Goal: Task Accomplishment & Management: Use online tool/utility

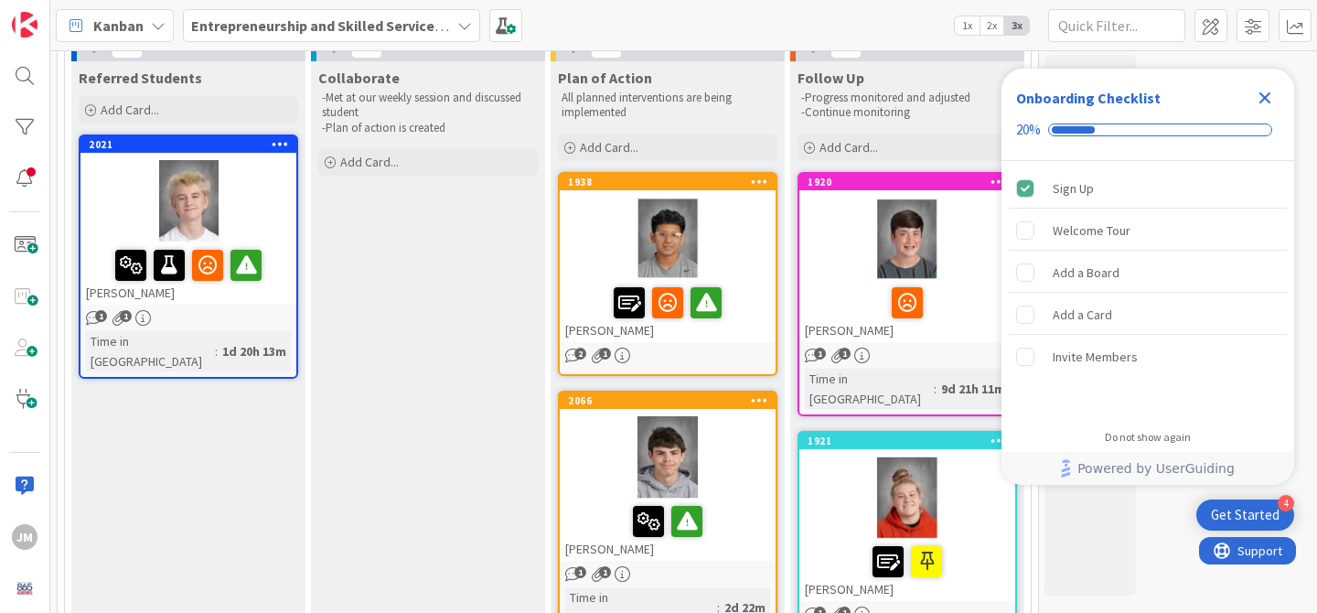
scroll to position [164, 0]
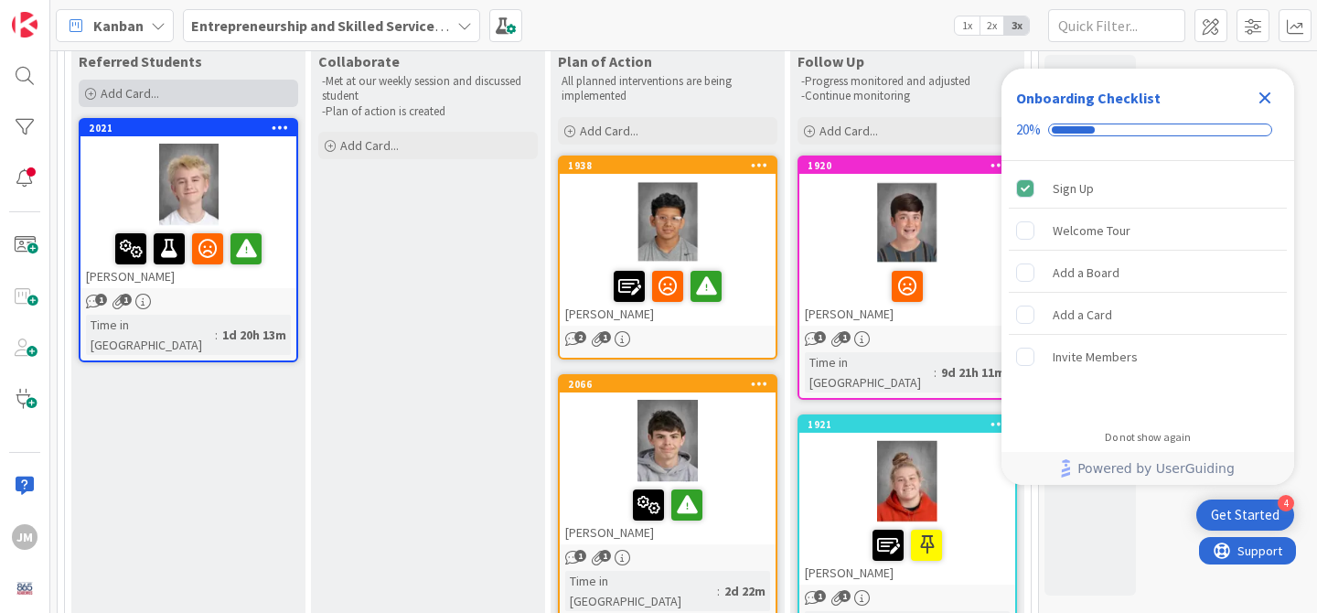
click at [127, 85] on span "Add Card..." at bounding box center [130, 93] width 59 height 16
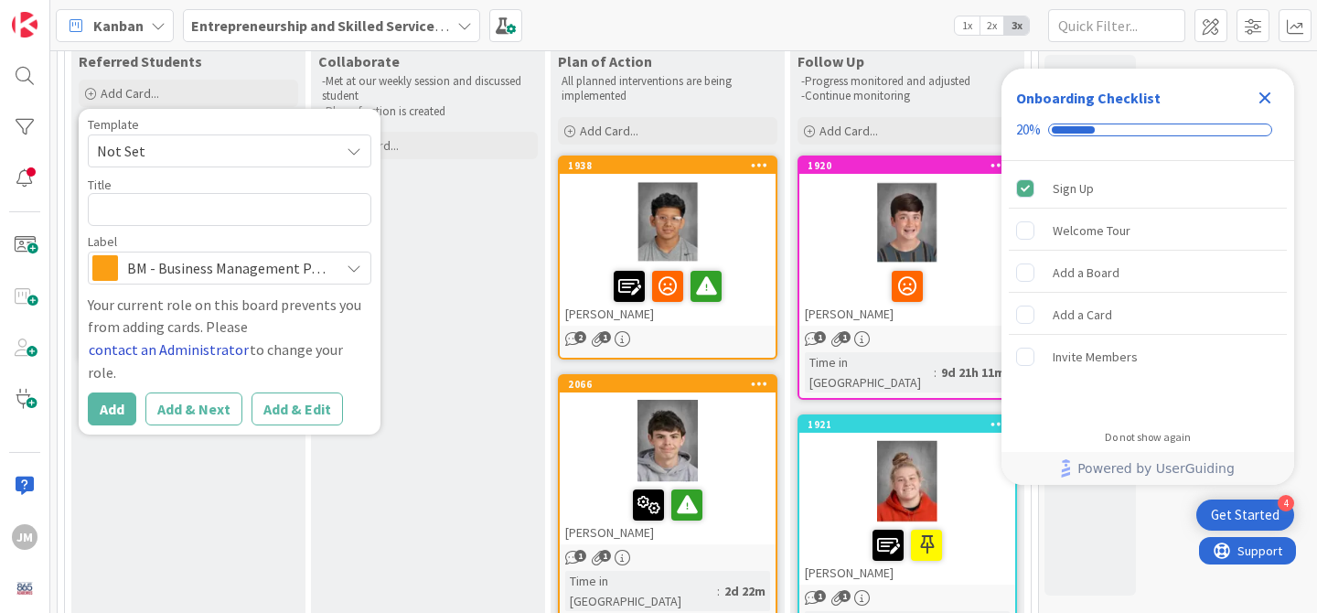
click at [166, 347] on button "contact an Administrator" at bounding box center [169, 350] width 162 height 24
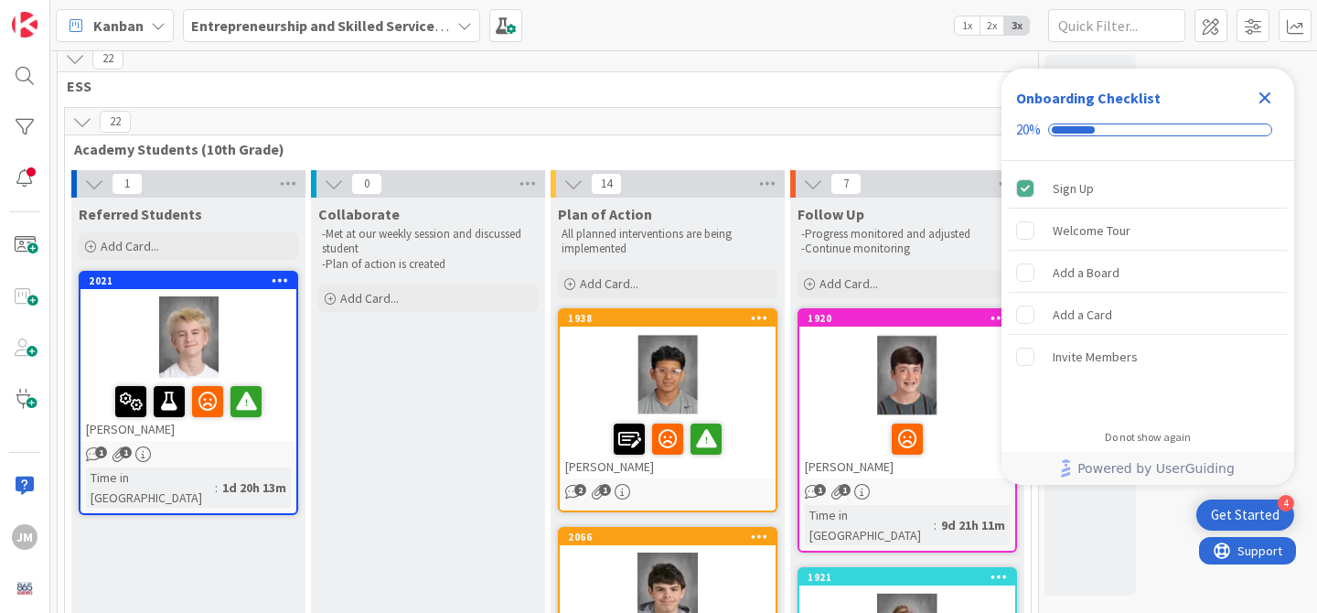
scroll to position [0, 0]
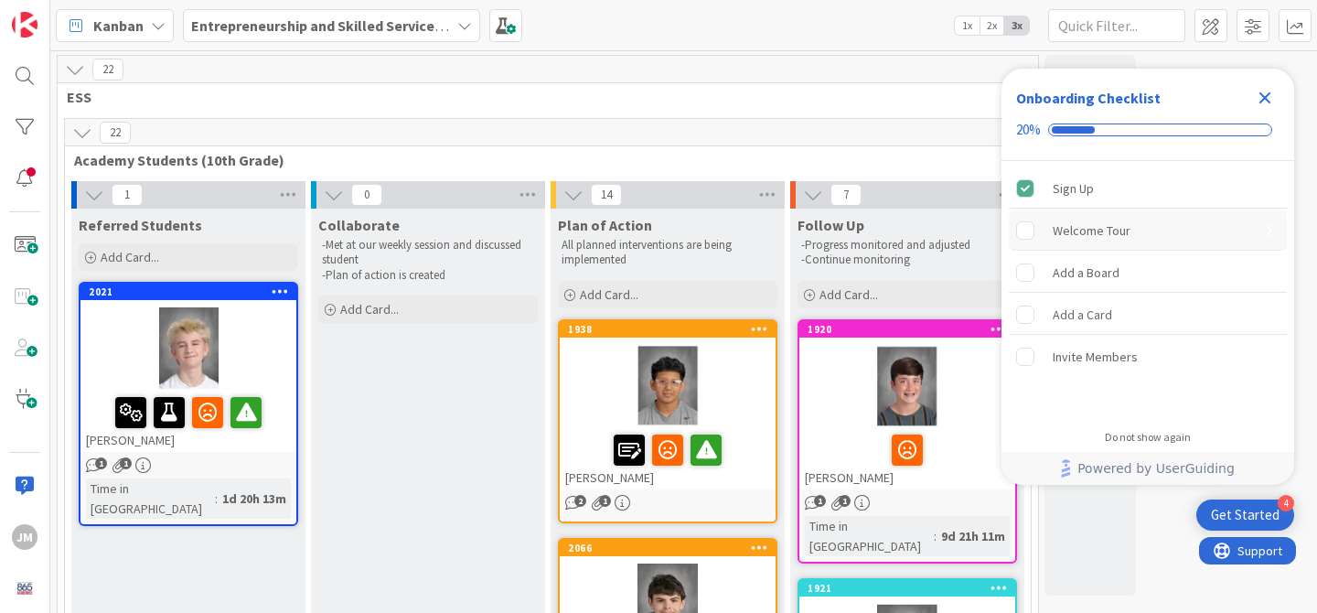
click at [1069, 222] on div "Welcome Tour" at bounding box center [1092, 231] width 78 height 22
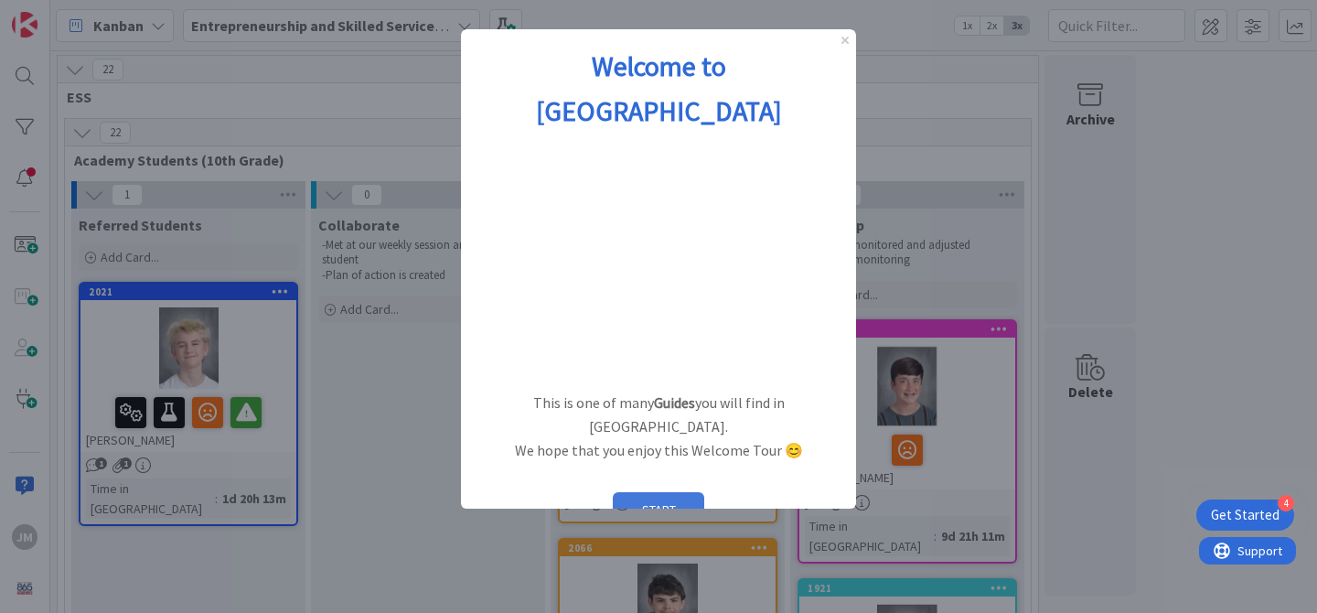
click at [678, 492] on button "START" at bounding box center [658, 509] width 91 height 35
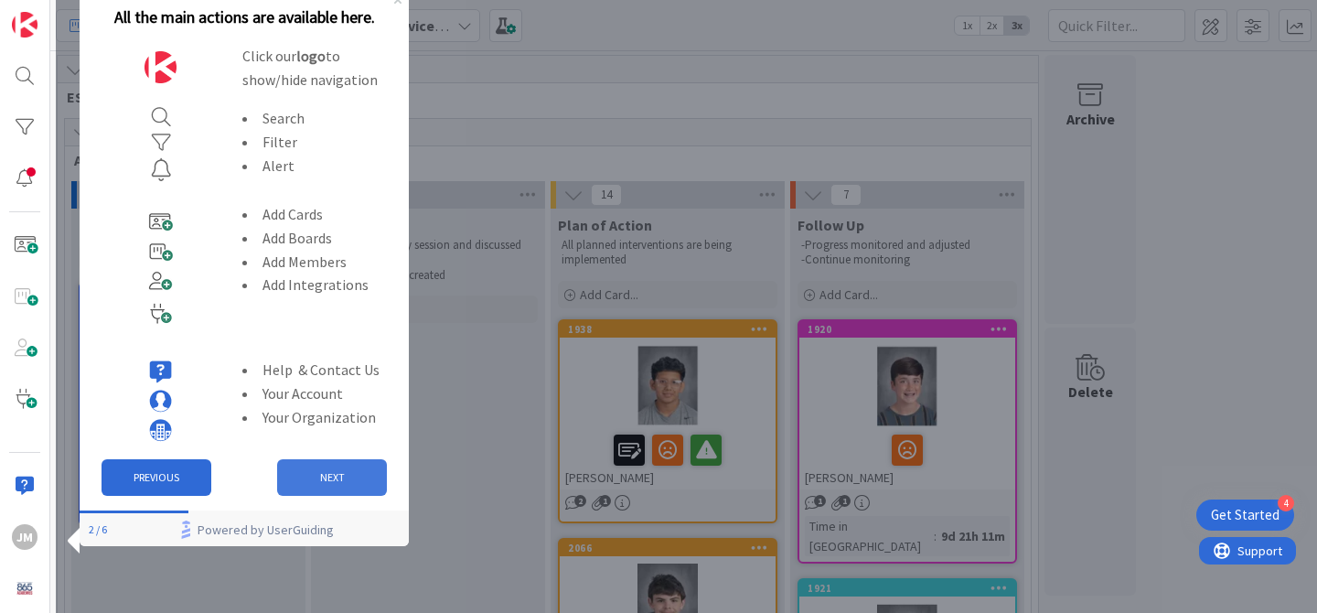
click at [343, 480] on button "NEXT" at bounding box center [332, 477] width 110 height 37
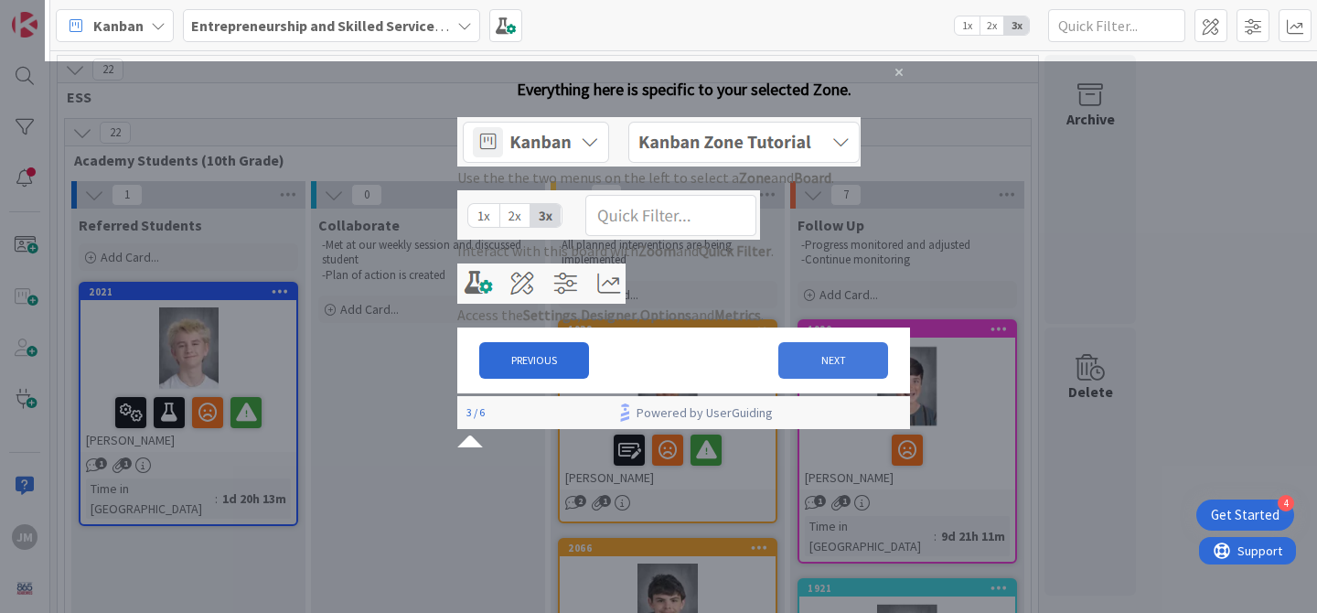
click at [835, 379] on button "NEXT" at bounding box center [834, 360] width 110 height 37
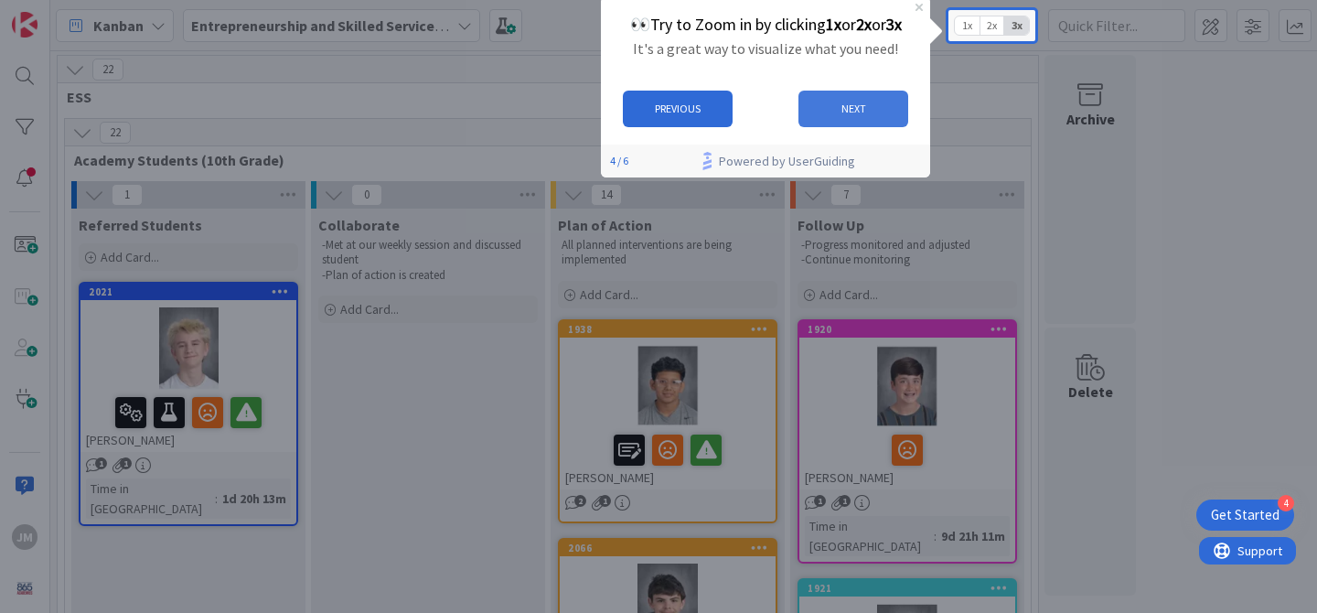
click at [878, 101] on button "NEXT" at bounding box center [854, 109] width 110 height 37
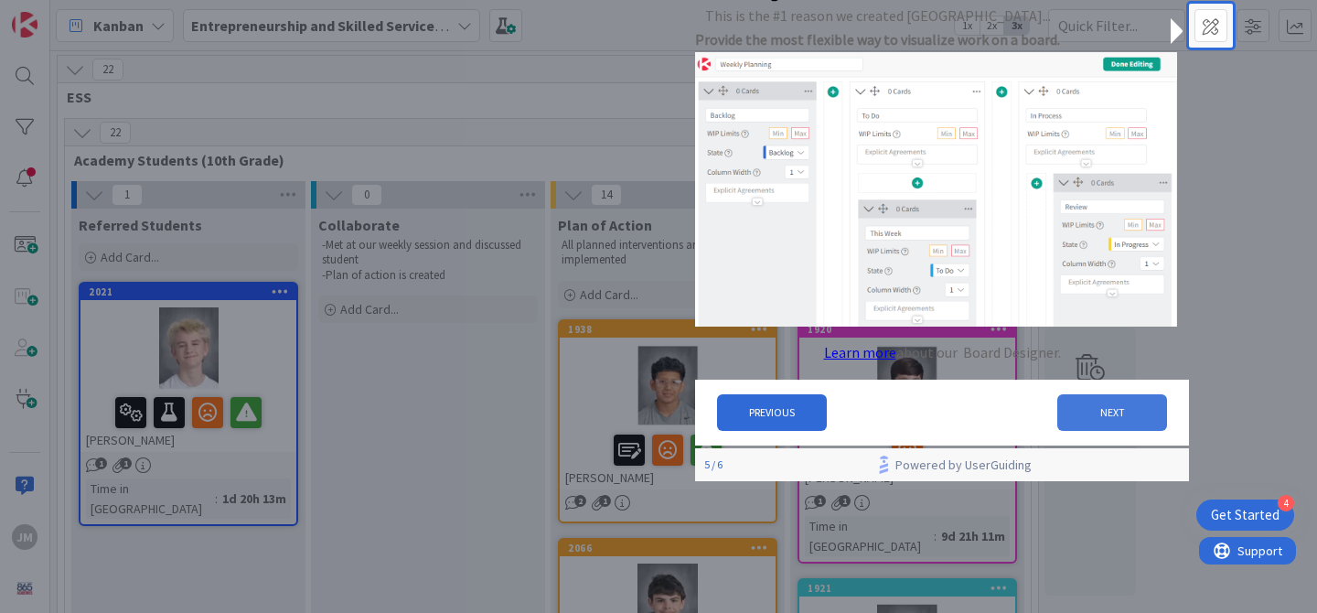
click at [1086, 419] on button "NEXT" at bounding box center [1113, 412] width 110 height 37
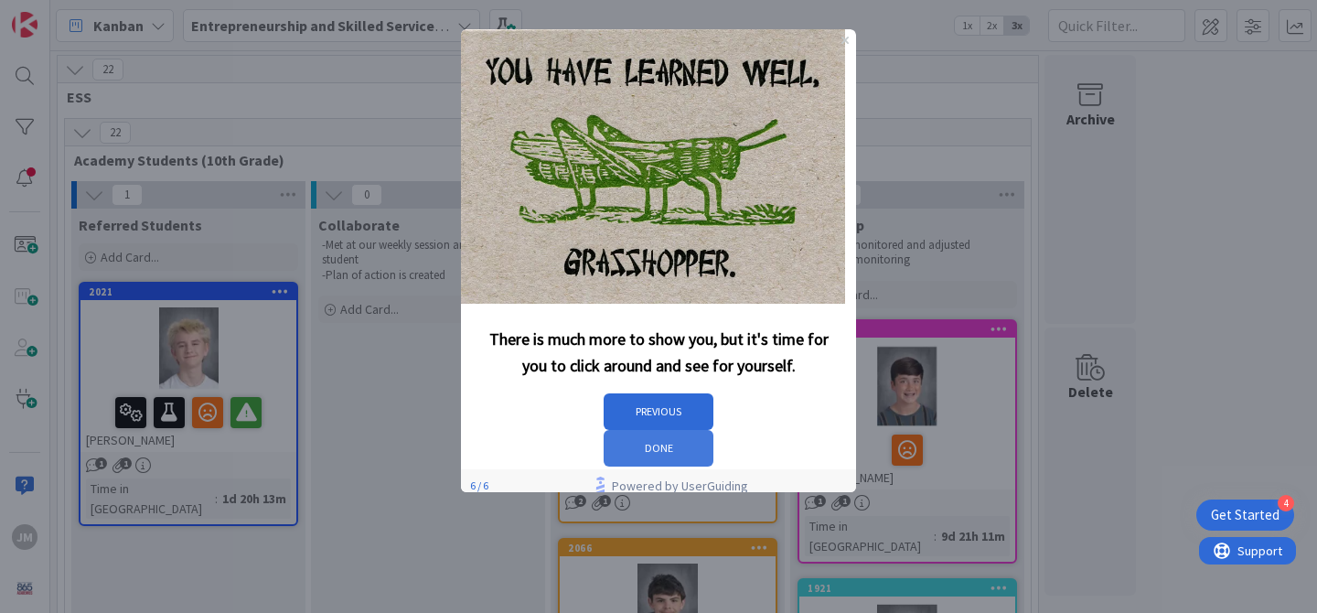
click at [714, 430] on button "DONE" at bounding box center [659, 448] width 110 height 37
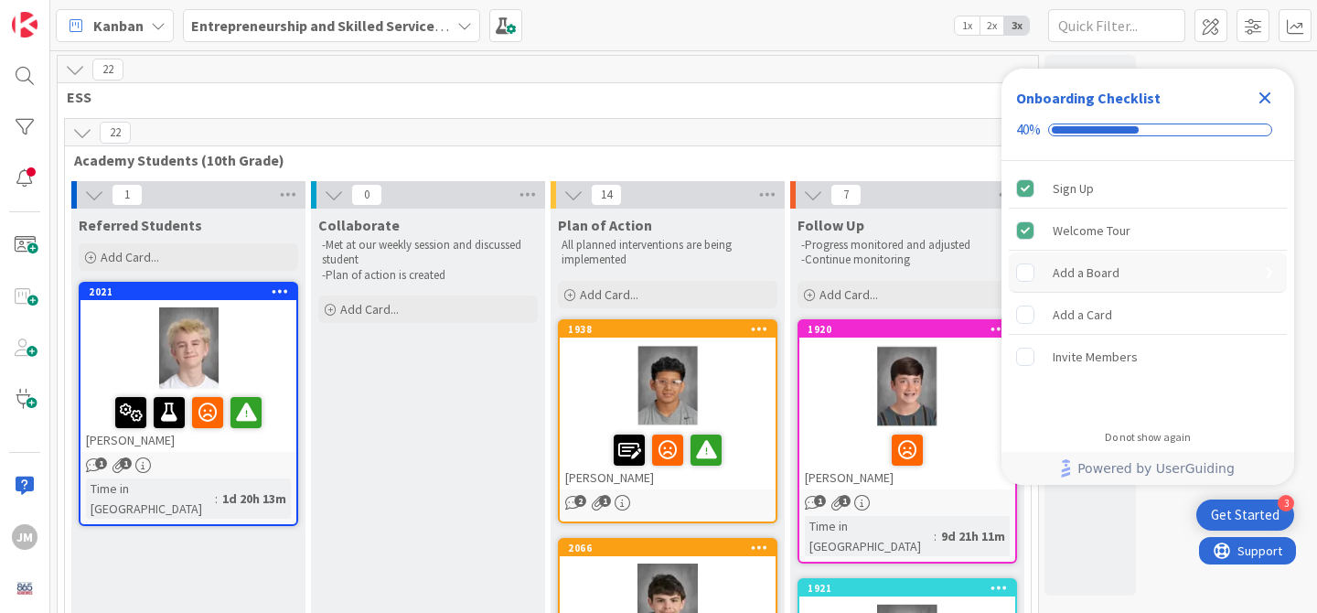
click at [1124, 276] on div "Add a Board" at bounding box center [1148, 272] width 278 height 40
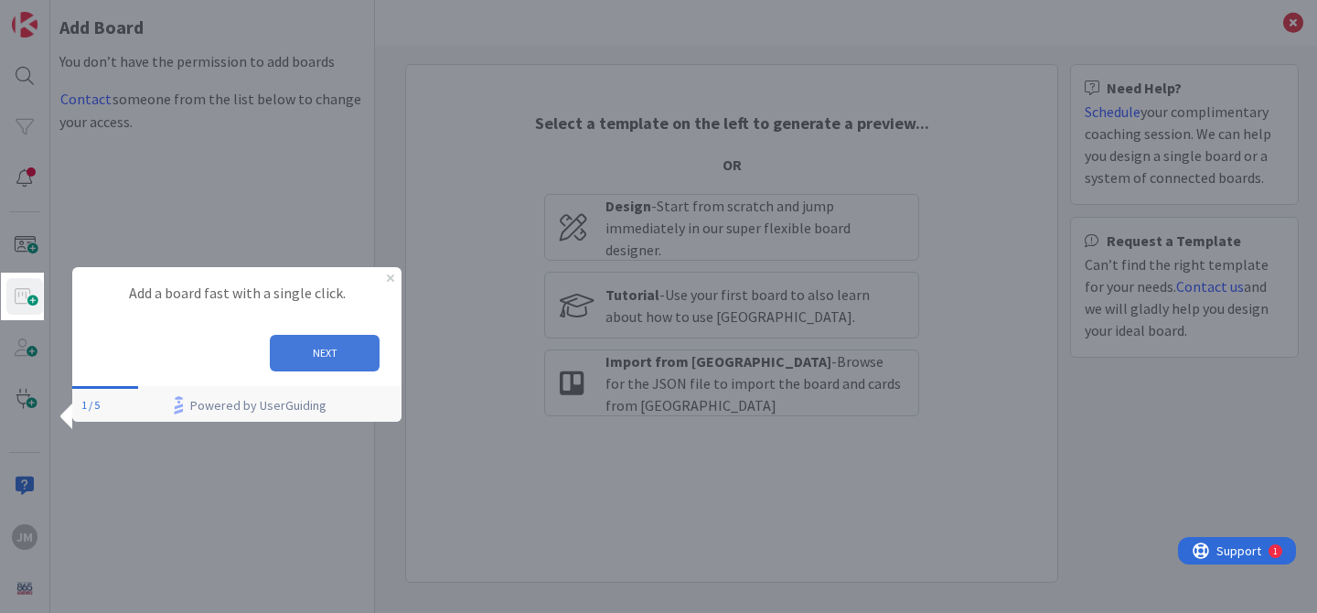
click at [303, 351] on button "NEXT" at bounding box center [325, 353] width 110 height 37
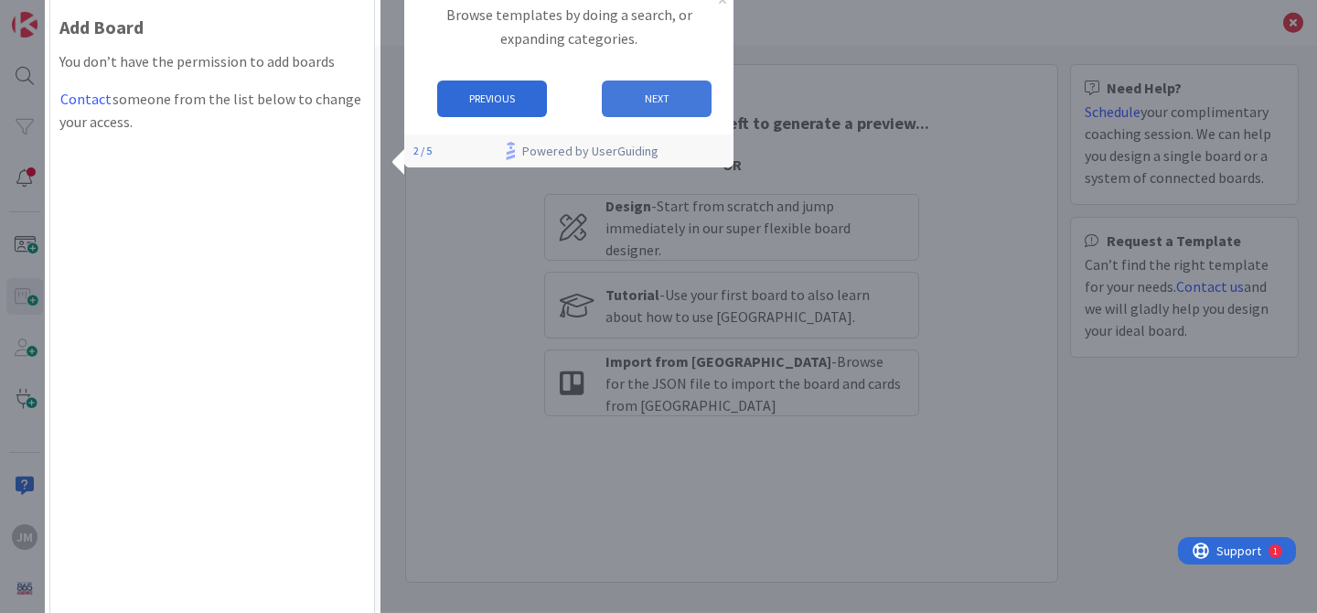
click at [634, 89] on button "NEXT" at bounding box center [657, 99] width 110 height 37
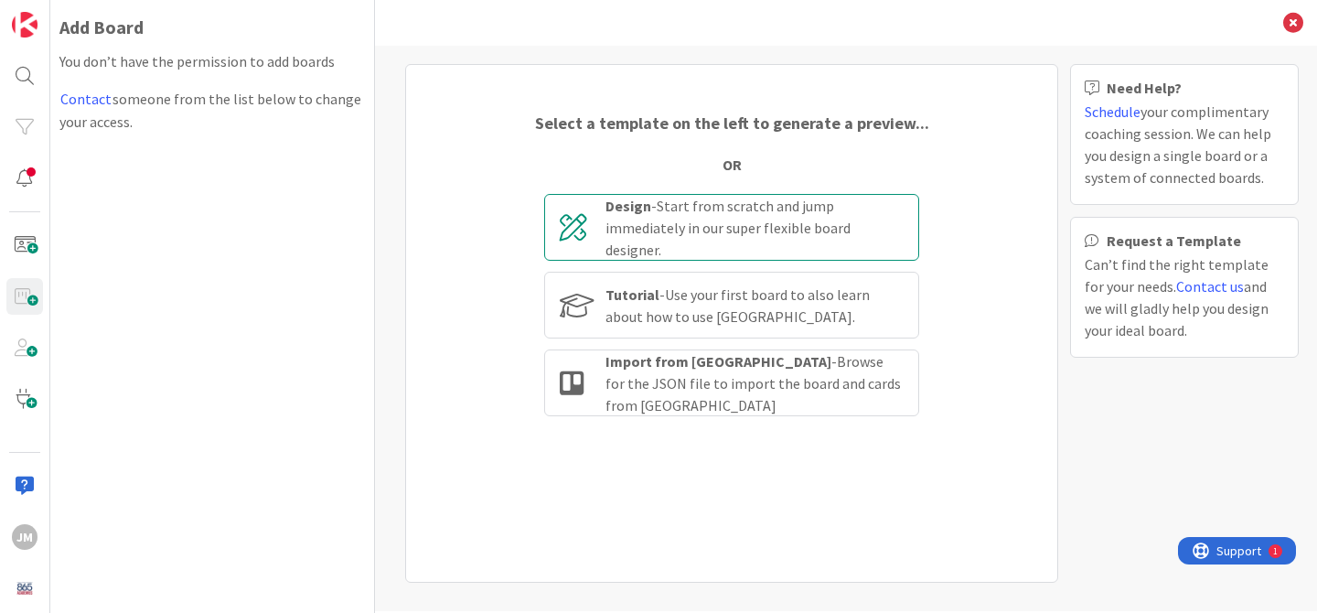
click at [798, 225] on div "Design - Start from scratch and jump immediately in our super flexible board de…" at bounding box center [755, 228] width 298 height 66
click at [1297, 21] on icon at bounding box center [1294, 23] width 20 height 20
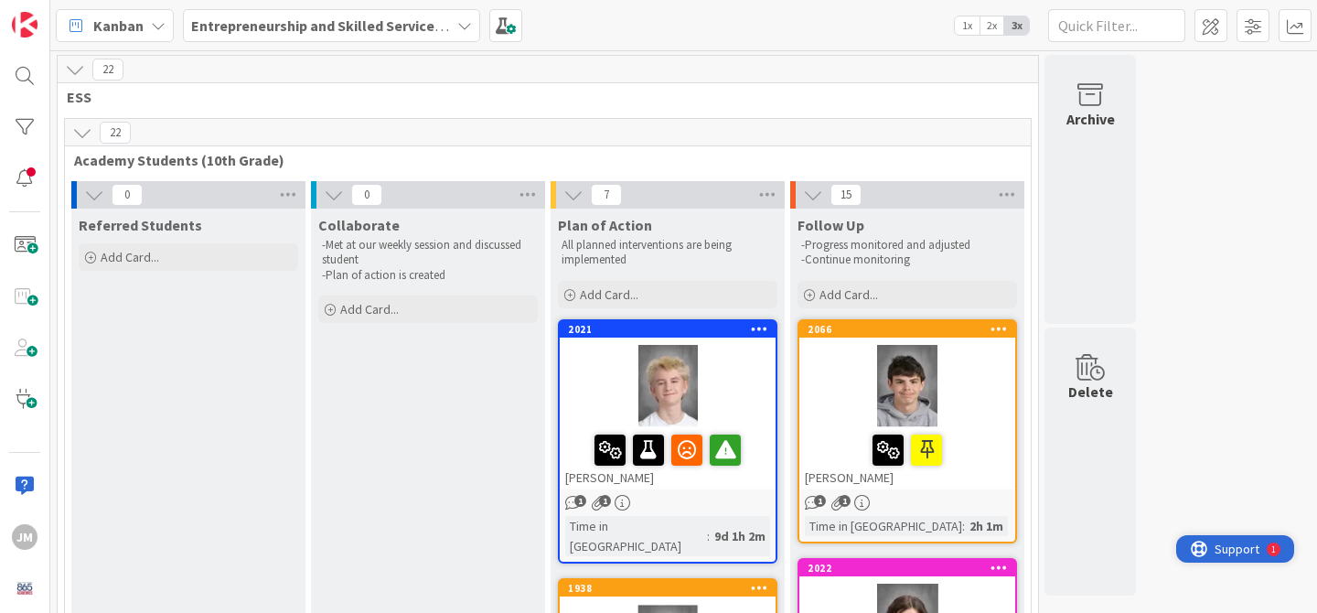
drag, startPoint x: 1211, startPoint y: 552, endPoint x: 2389, endPoint y: 1088, distance: 1293.7
click at [1212, 553] on div "Support" at bounding box center [1225, 549] width 69 height 22
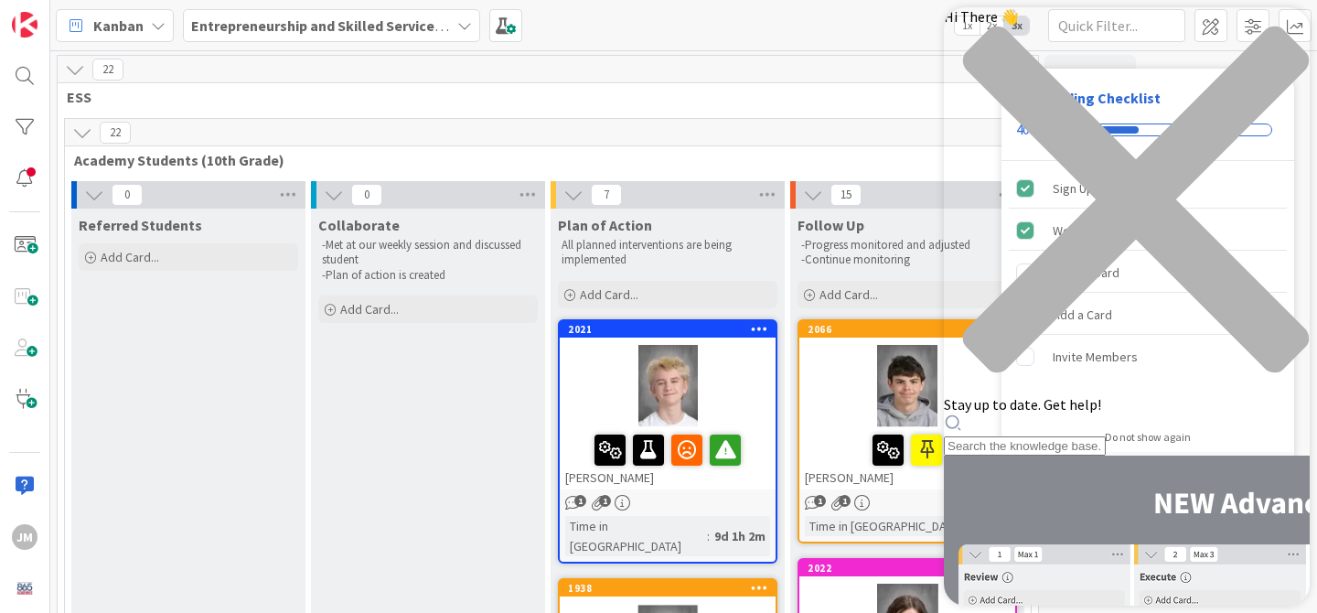
click at [1281, 20] on div "Hi There 👋 Stay up to date. Get help!" at bounding box center [1127, 231] width 366 height 448
click at [1281, 35] on icon "close resource center" at bounding box center [1136, 200] width 346 height 346
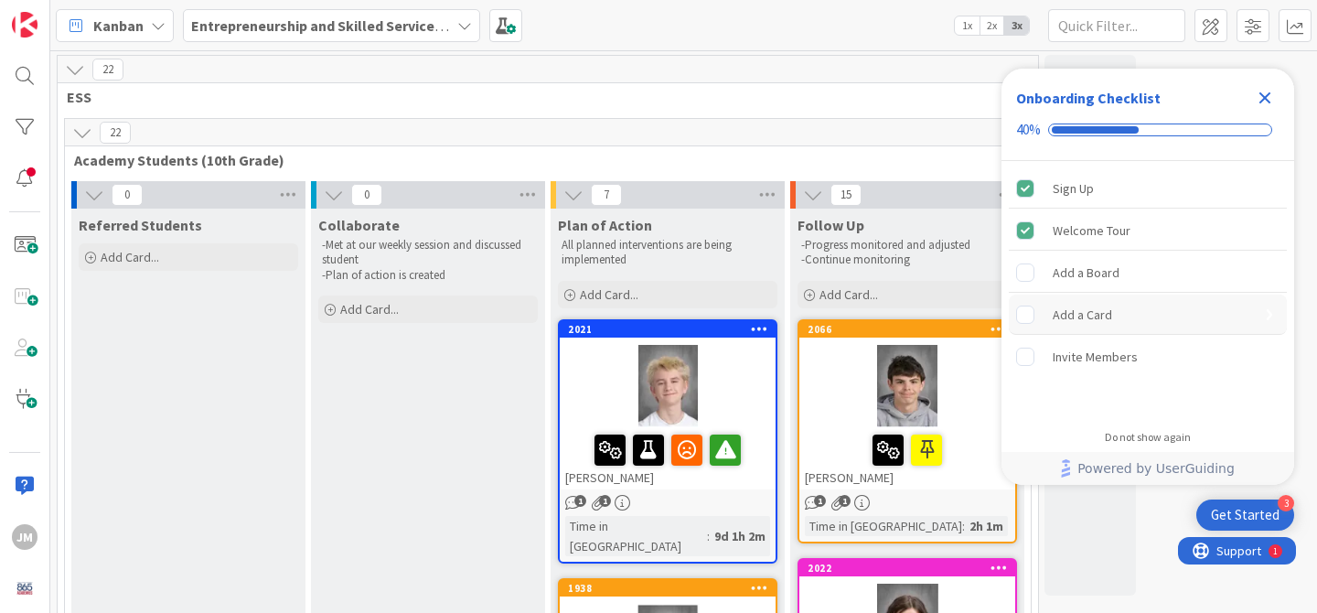
click at [1088, 332] on div "Add a Card" at bounding box center [1148, 315] width 278 height 40
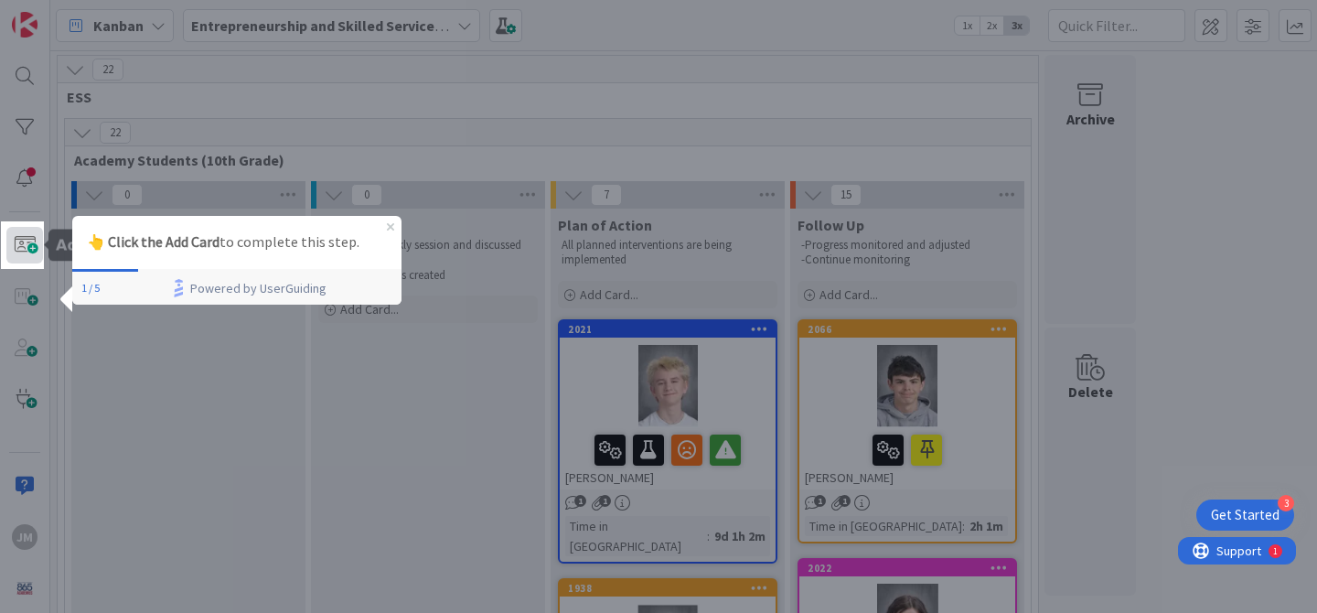
click at [24, 246] on span at bounding box center [24, 245] width 37 height 37
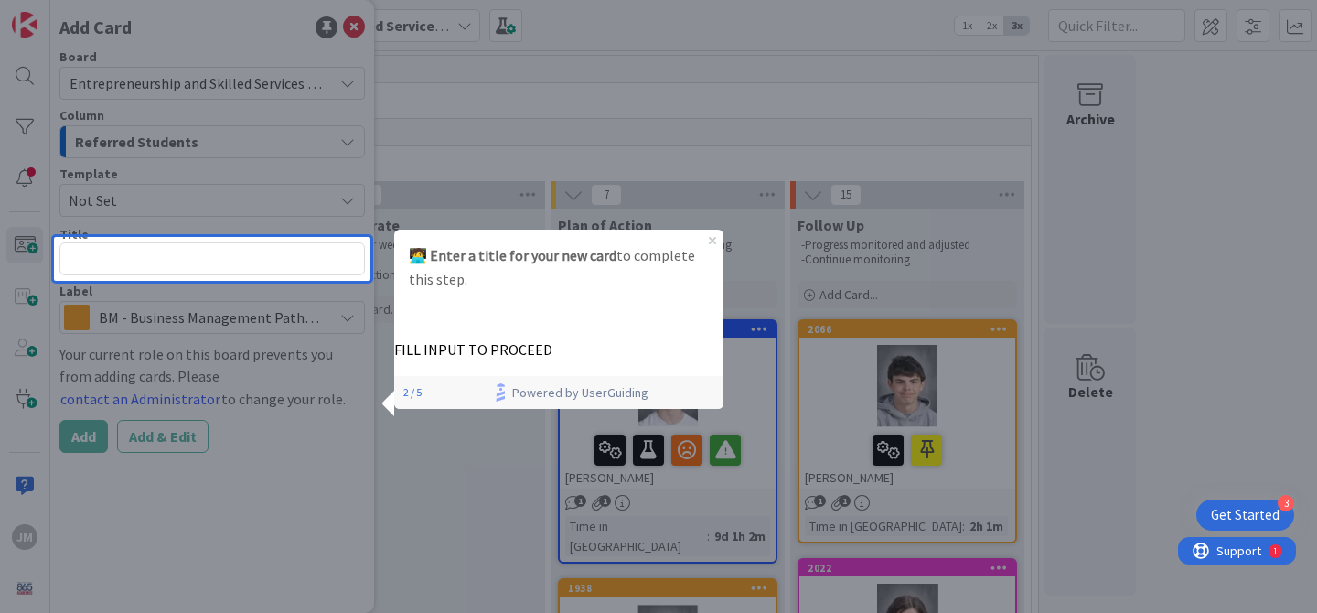
click at [241, 260] on textarea at bounding box center [212, 258] width 306 height 33
type textarea "i"
type textarea "x"
type textarea "A"
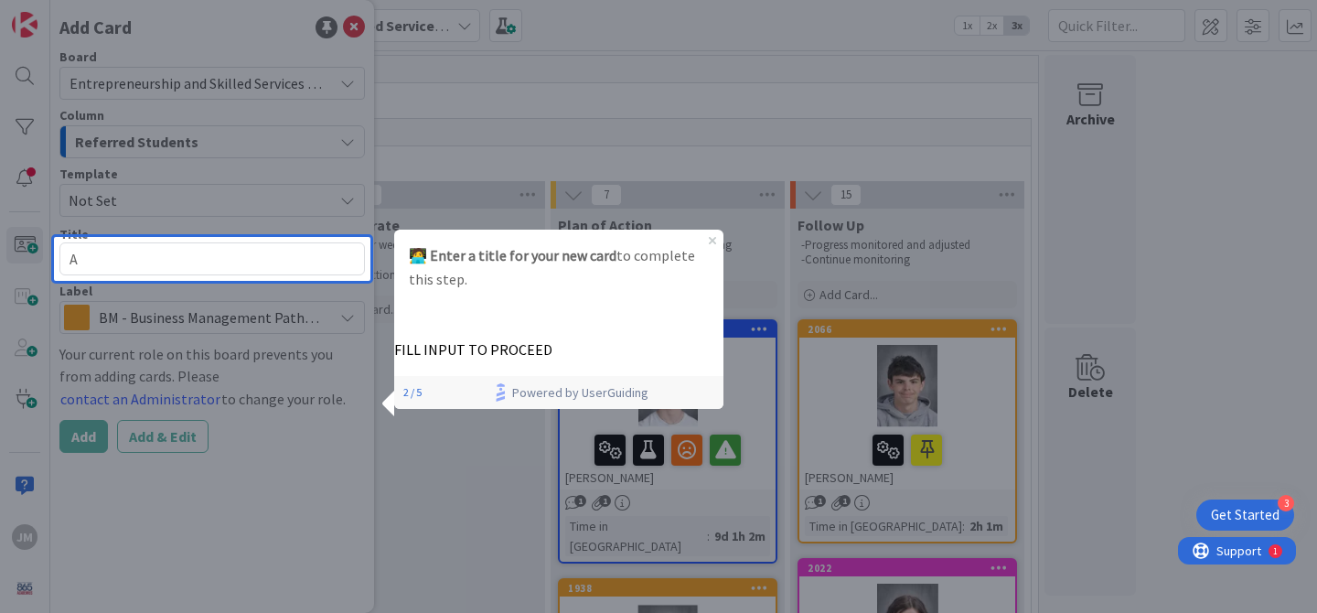
type textarea "x"
type textarea "Al"
type textarea "x"
type textarea "Ale"
type textarea "x"
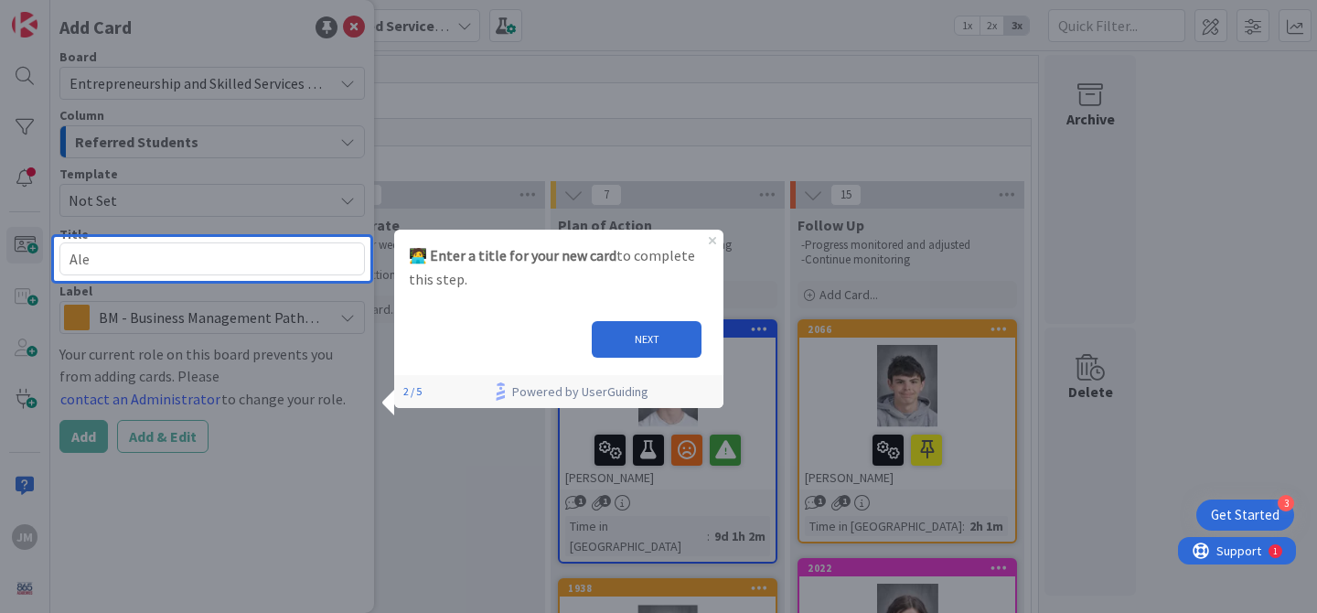
type textarea "[PERSON_NAME]"
type textarea "x"
type textarea "[PERSON_NAME]"
type textarea "x"
type textarea "[PERSON_NAME]"
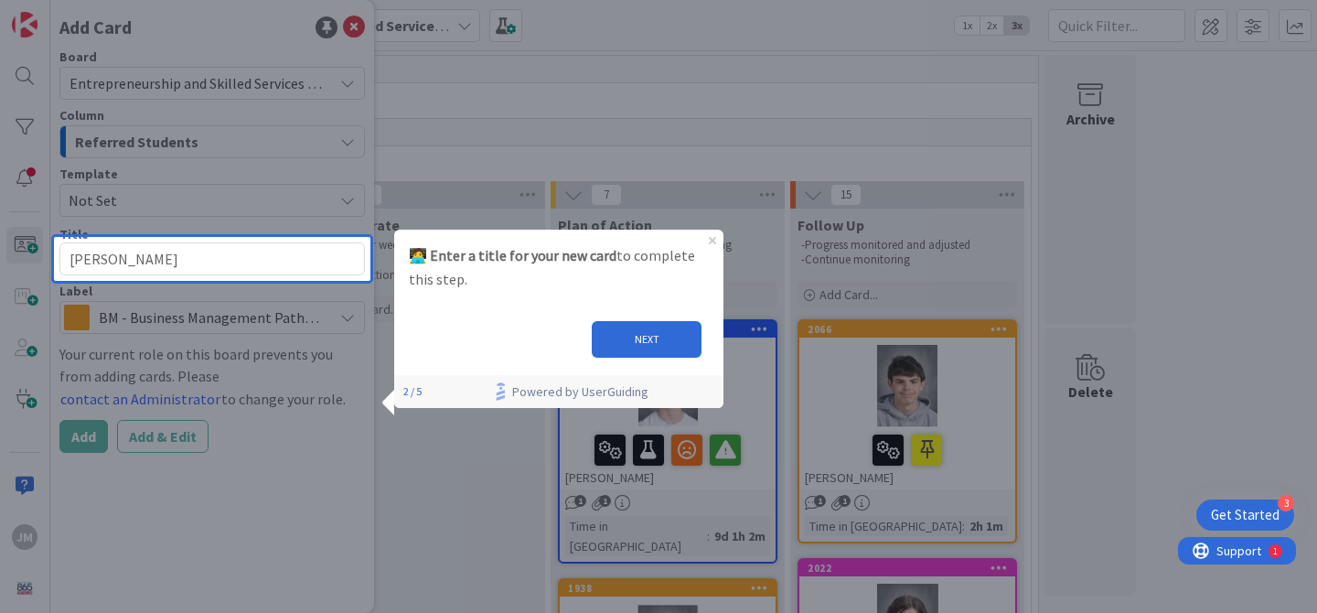
type textarea "x"
type textarea "[PERSON_NAME]"
type textarea "x"
type textarea "[PERSON_NAME]"
type textarea "x"
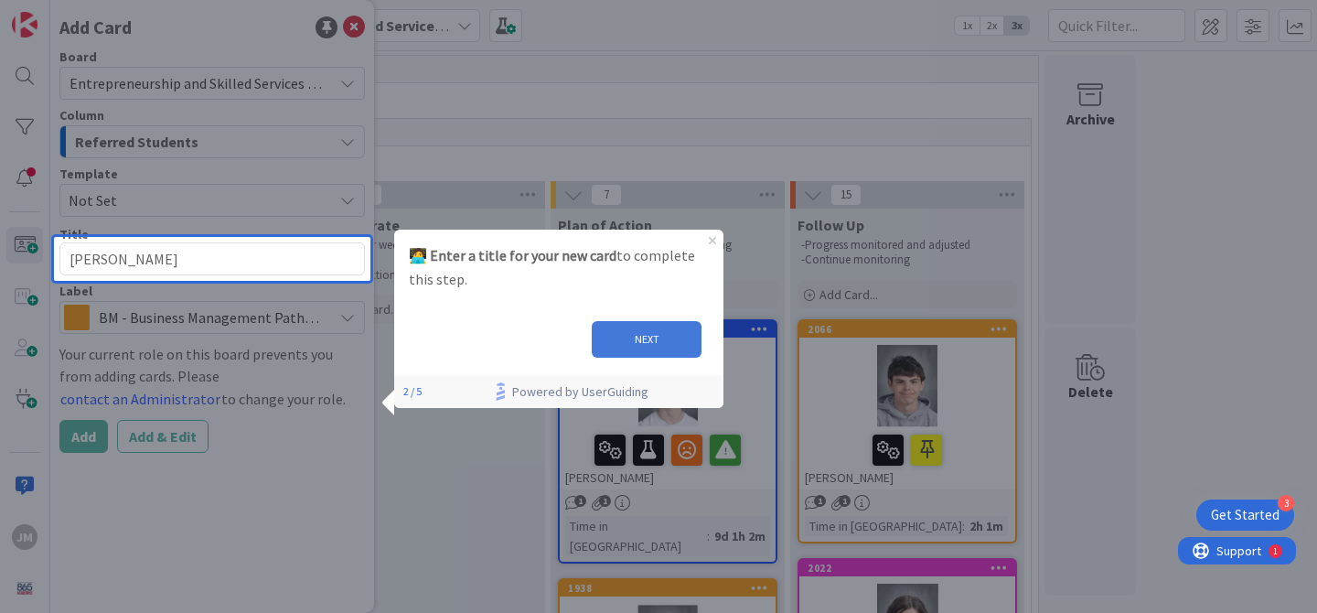
type textarea "[PERSON_NAME]"
click at [628, 341] on button "NEXT" at bounding box center [647, 339] width 110 height 37
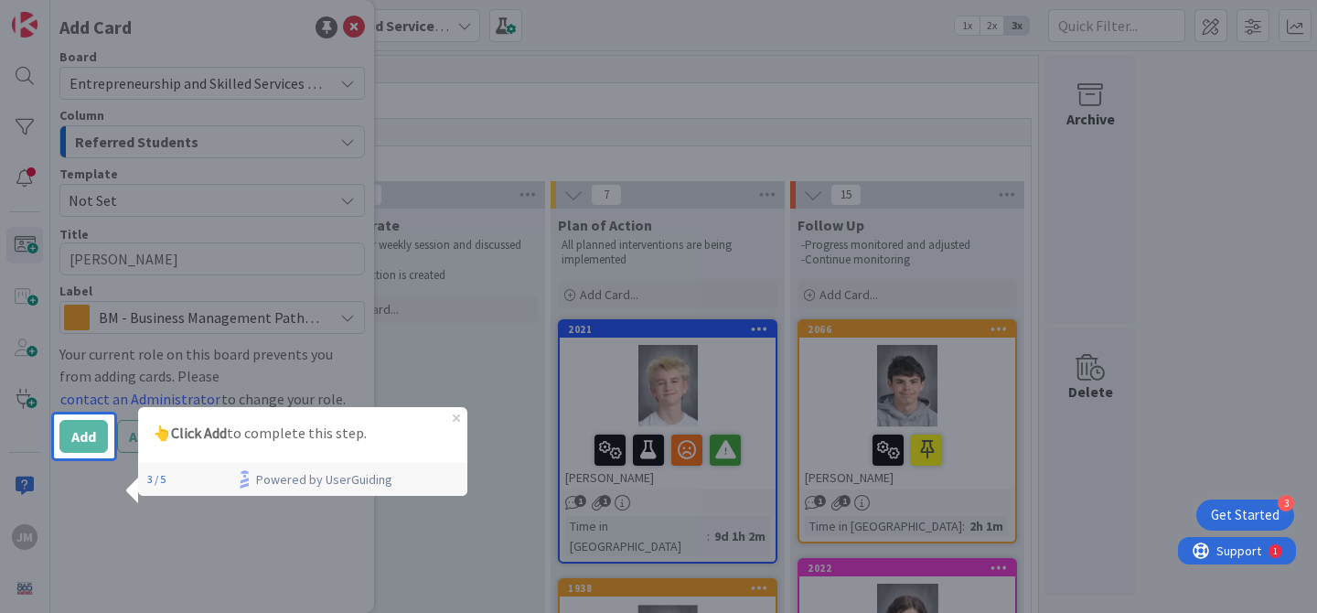
click at [456, 412] on div "👆 Click Add to complete this step." at bounding box center [301, 433] width 329 height 53
click at [459, 419] on div "👆 Click Add to complete this step." at bounding box center [301, 433] width 329 height 53
click at [459, 414] on div "👆 Click Add to complete this step." at bounding box center [301, 433] width 329 height 53
click at [451, 419] on div "👆 Click Add to complete this step." at bounding box center [301, 433] width 329 height 53
click at [453, 419] on icon "Close Preview" at bounding box center [455, 417] width 7 height 7
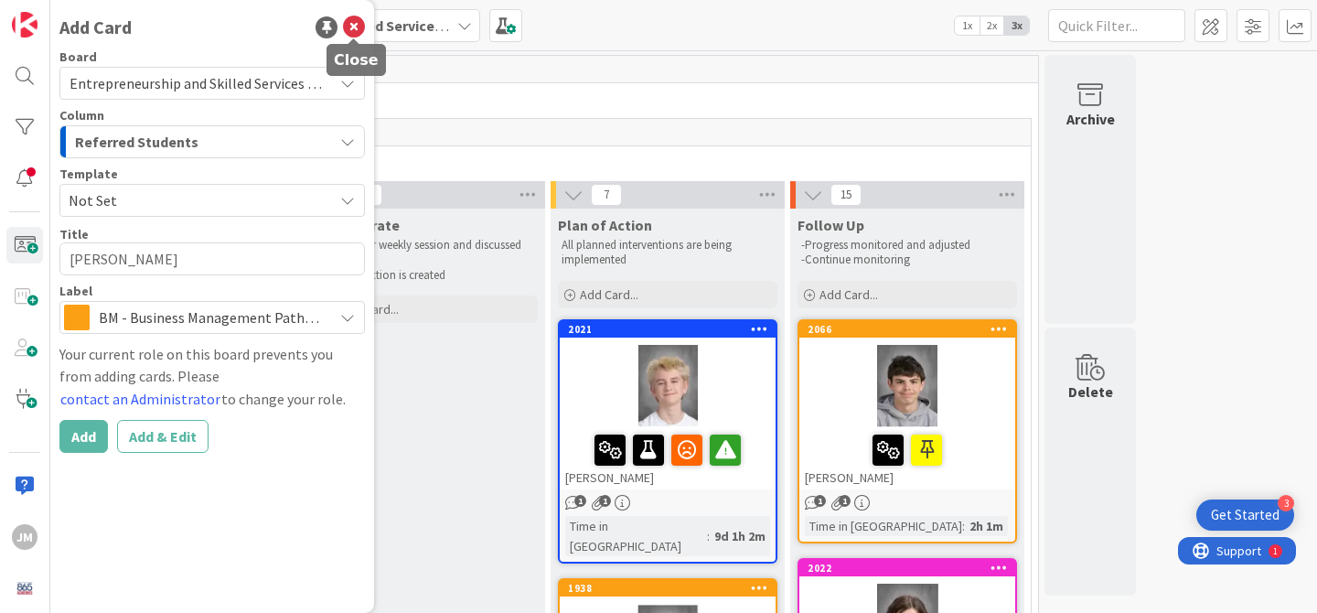
click at [353, 19] on icon at bounding box center [354, 27] width 22 height 22
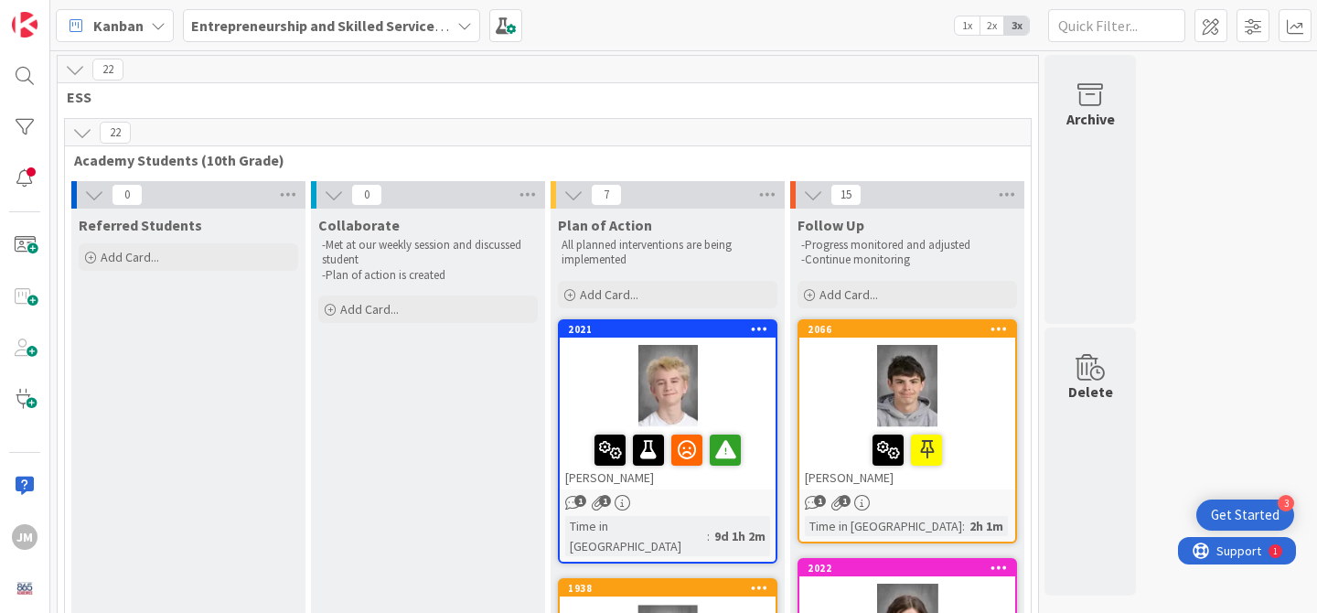
click at [1256, 508] on div "Get Started" at bounding box center [1245, 515] width 69 height 18
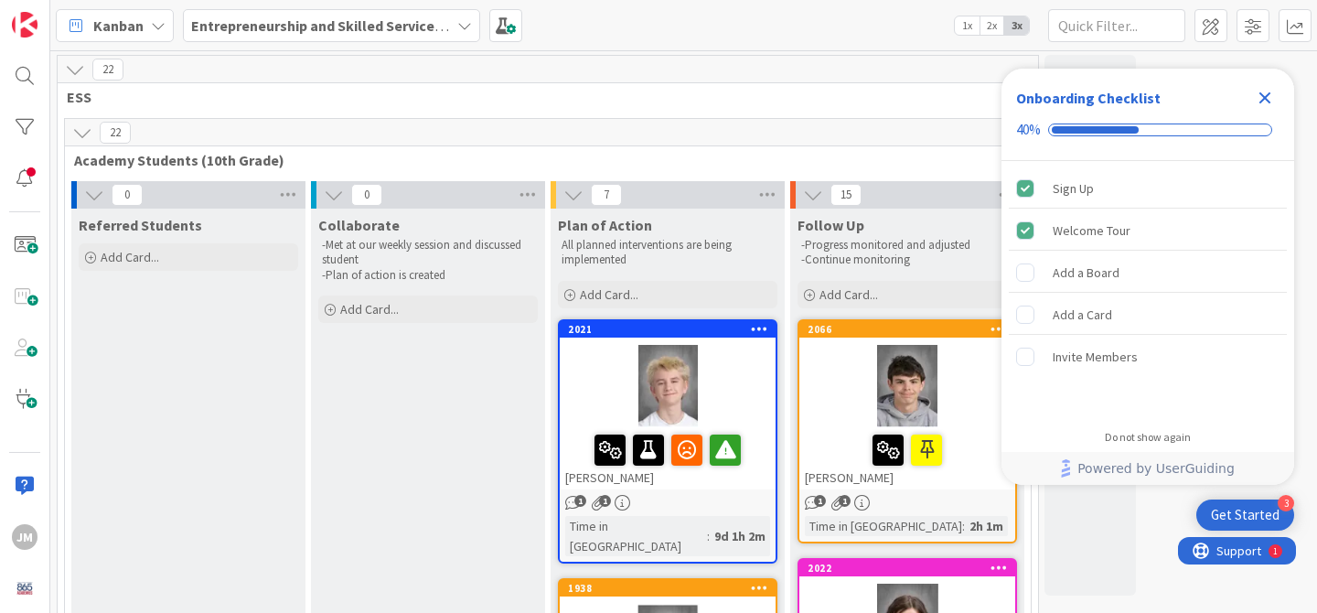
click at [1277, 94] on div "Close Checklist" at bounding box center [1265, 97] width 29 height 29
